Goal: Check status: Check status

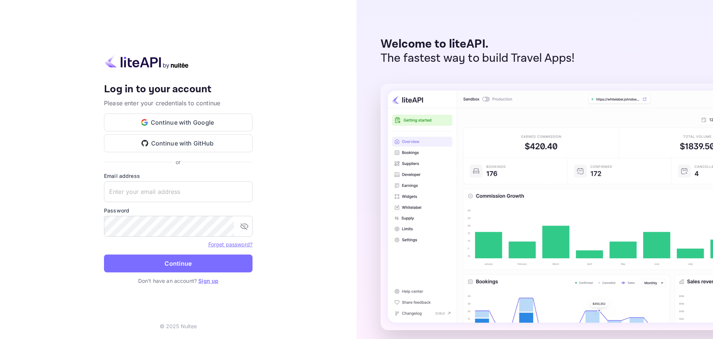
type input "[PERSON_NAME][EMAIL_ADDRESS][DOMAIN_NAME]"
click at [185, 257] on button "Continue" at bounding box center [178, 263] width 149 height 18
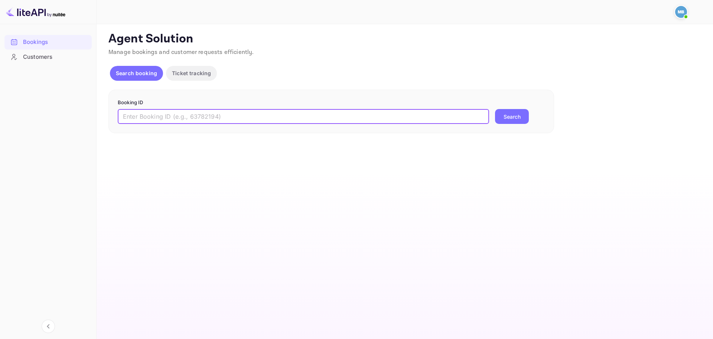
drag, startPoint x: 177, startPoint y: 118, endPoint x: 254, endPoint y: 135, distance: 78.8
click at [177, 118] on input "text" at bounding box center [304, 116] width 372 height 15
paste input "9686248"
type input "9686248"
click at [519, 118] on button "Search" at bounding box center [512, 116] width 34 height 15
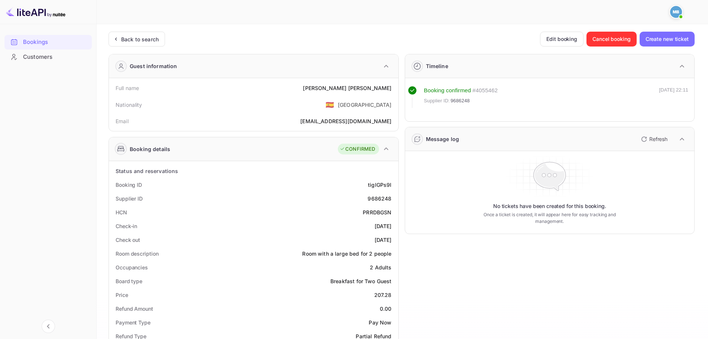
click at [648, 136] on icon "button" at bounding box center [644, 139] width 9 height 9
click at [647, 136] on icon "button" at bounding box center [644, 139] width 9 height 9
drag, startPoint x: 144, startPoint y: 46, endPoint x: 150, endPoint y: 48, distance: 5.8
click at [144, 46] on div "Back to search Edit booking Cancel booking Create new ticket Guest information …" at bounding box center [402, 311] width 586 height 558
click at [156, 43] on div "Back to search" at bounding box center [137, 39] width 56 height 15
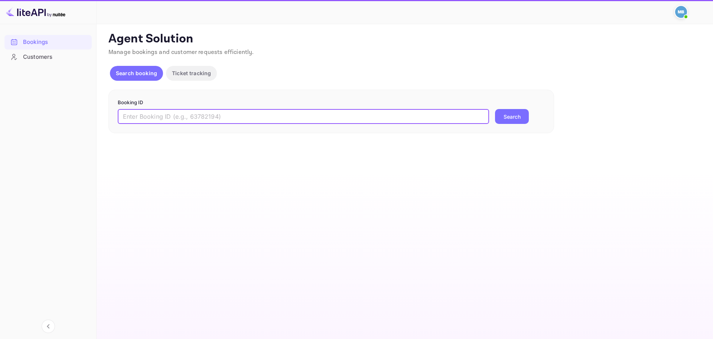
click at [217, 117] on input "text" at bounding box center [304, 116] width 372 height 15
paste input "9686248"
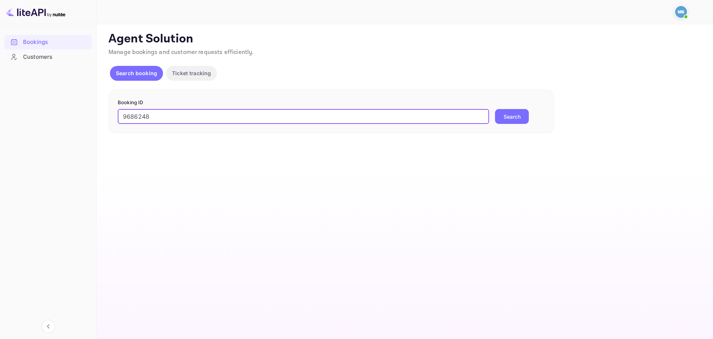
type input "9686248"
click at [517, 120] on button "Search" at bounding box center [512, 116] width 34 height 15
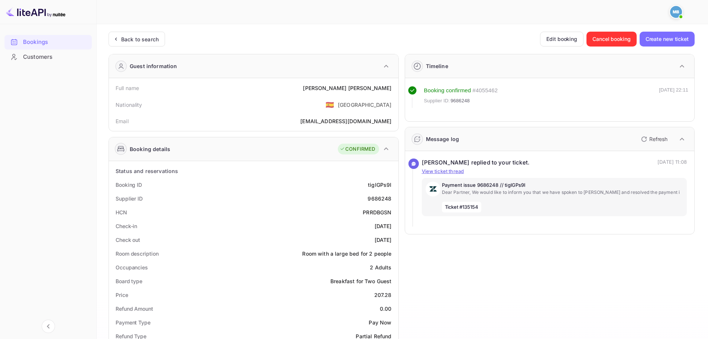
click at [650, 138] on p "Refresh" at bounding box center [658, 139] width 18 height 8
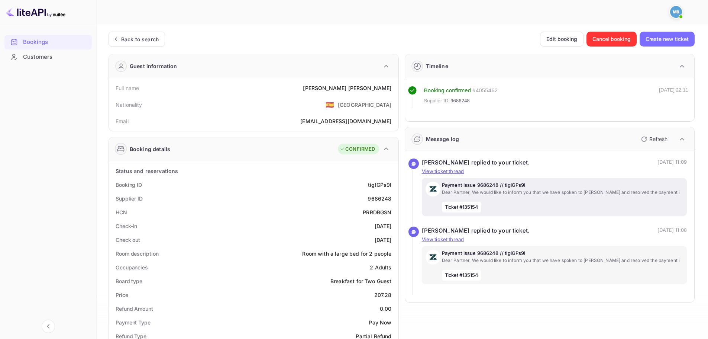
click at [484, 193] on p "Dear Partner, We would like to inform you that we have spoken to [PERSON_NAME] …" at bounding box center [563, 192] width 242 height 7
